Goal: Information Seeking & Learning: Find specific fact

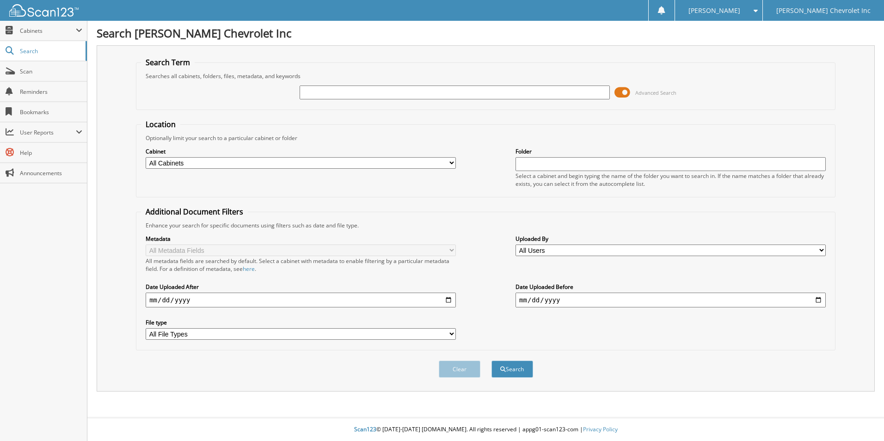
click at [359, 87] on input "text" at bounding box center [454, 92] width 310 height 14
type input "M5112840"
click at [491, 360] on button "Search" at bounding box center [512, 368] width 42 height 17
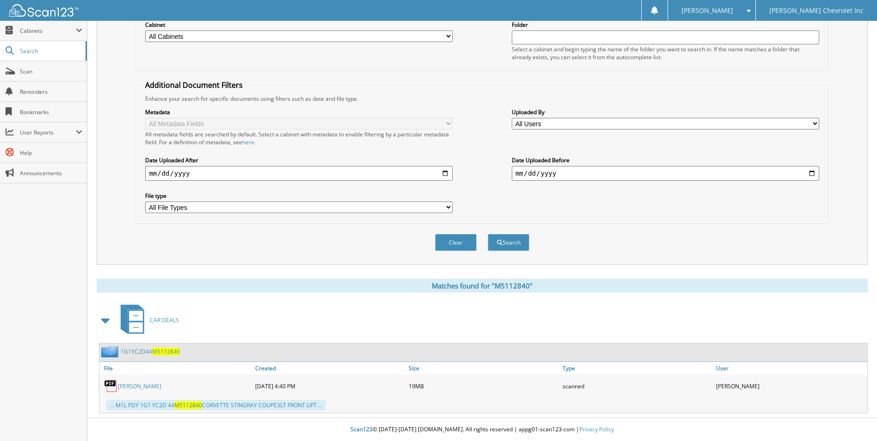
scroll to position [127, 0]
click at [134, 387] on link "Jef Eatchel" at bounding box center [139, 386] width 43 height 8
